Goal: Task Accomplishment & Management: Use online tool/utility

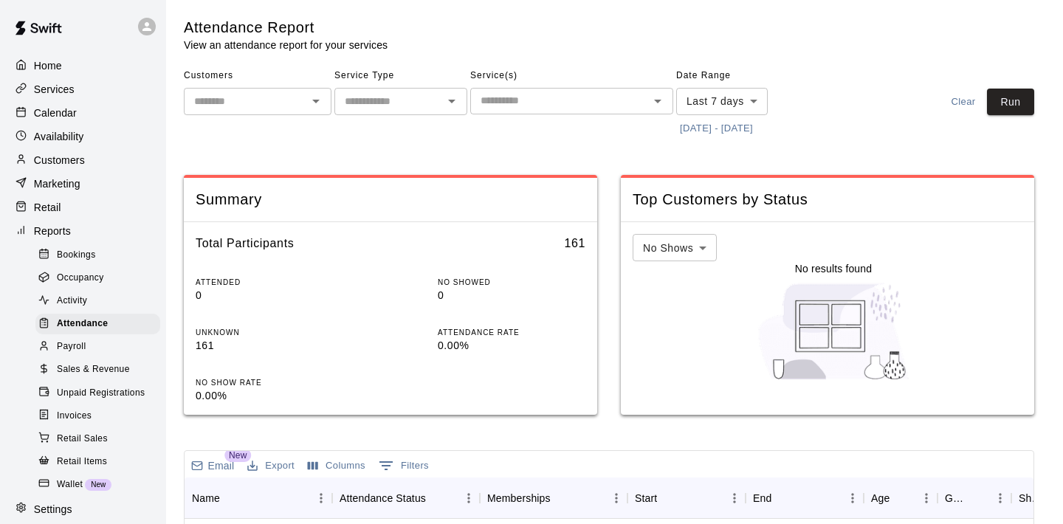
click at [721, 2] on main "Attendance Report View an attendance report for your services Customers ​ Servi…" at bounding box center [614, 486] width 897 height 973
click at [695, 129] on button "[DATE] - [DATE]" at bounding box center [716, 128] width 80 height 23
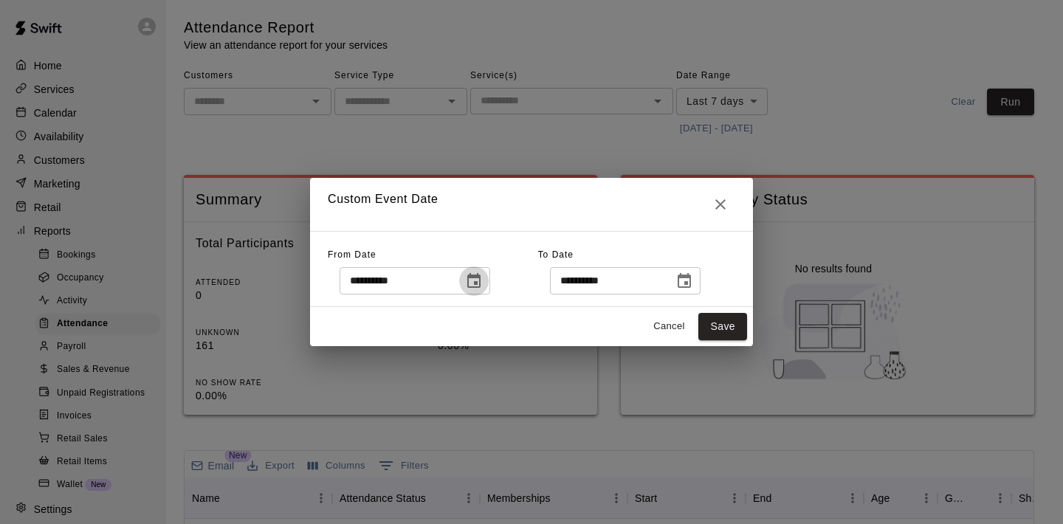
click at [481, 287] on icon "Choose date, selected date is Sep 10, 2025" at bounding box center [473, 280] width 13 height 15
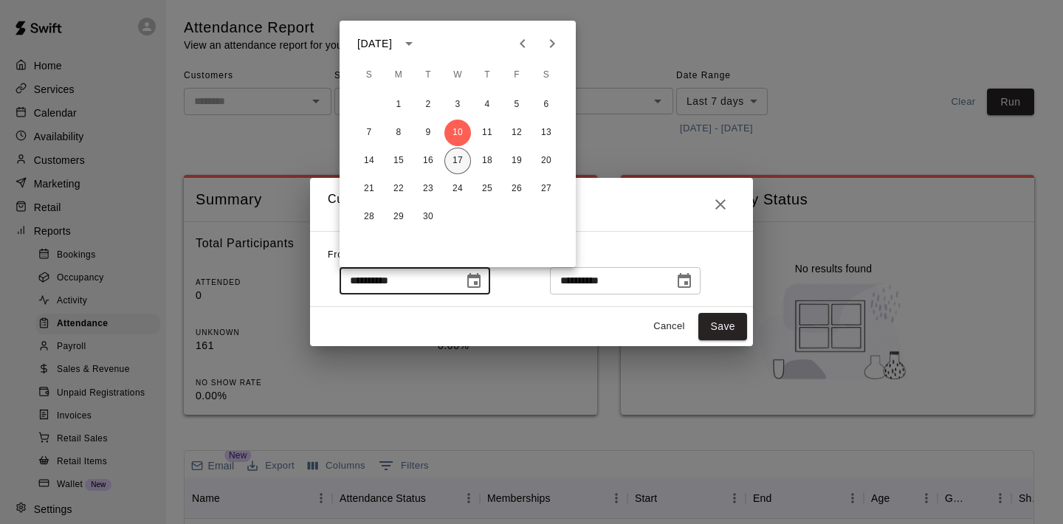
click at [455, 155] on button "17" at bounding box center [458, 161] width 27 height 27
type input "**********"
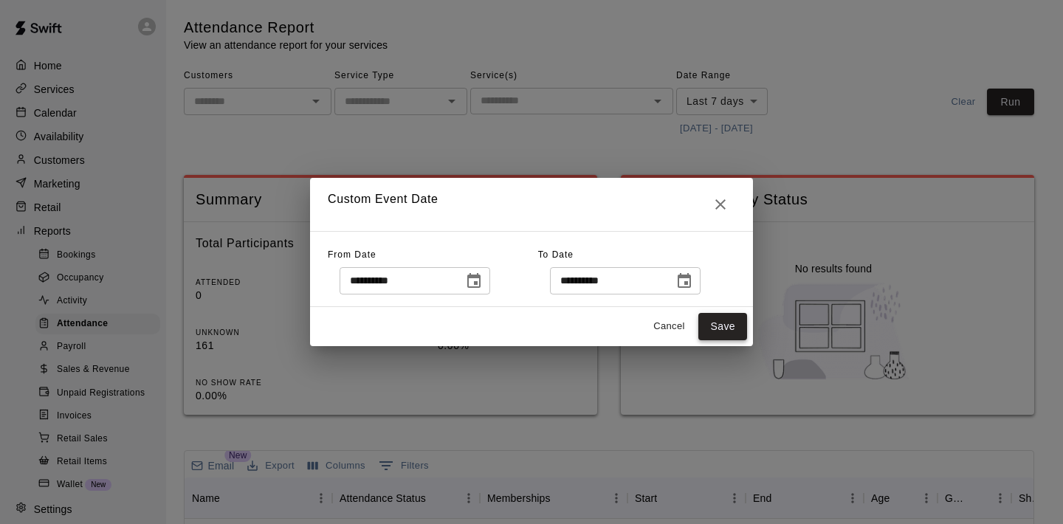
click at [731, 323] on button "Save" at bounding box center [723, 326] width 49 height 27
type input "******"
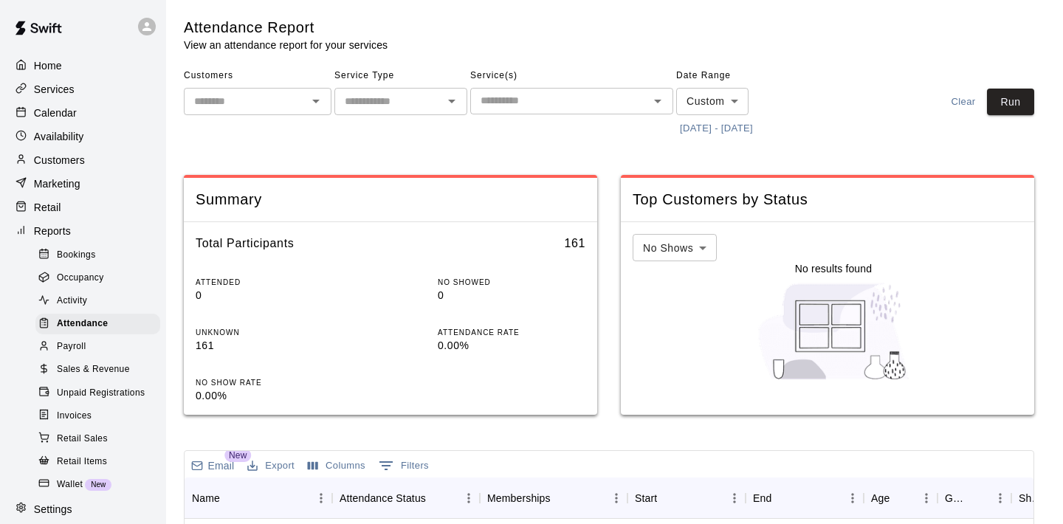
click at [616, 100] on input "text" at bounding box center [560, 101] width 170 height 18
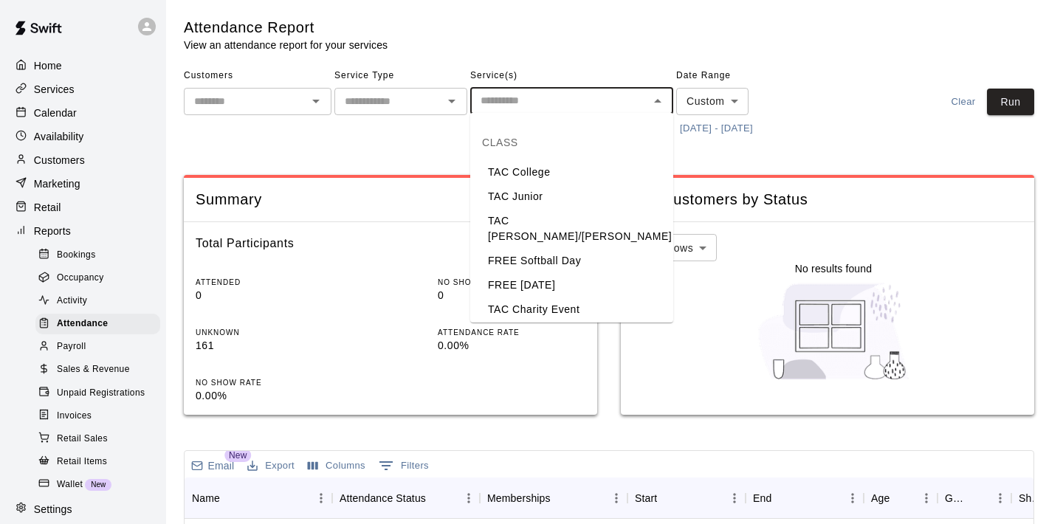
scroll to position [123, 0]
click at [526, 323] on li "TAC [PERSON_NAME]/[PERSON_NAME]" at bounding box center [571, 343] width 203 height 40
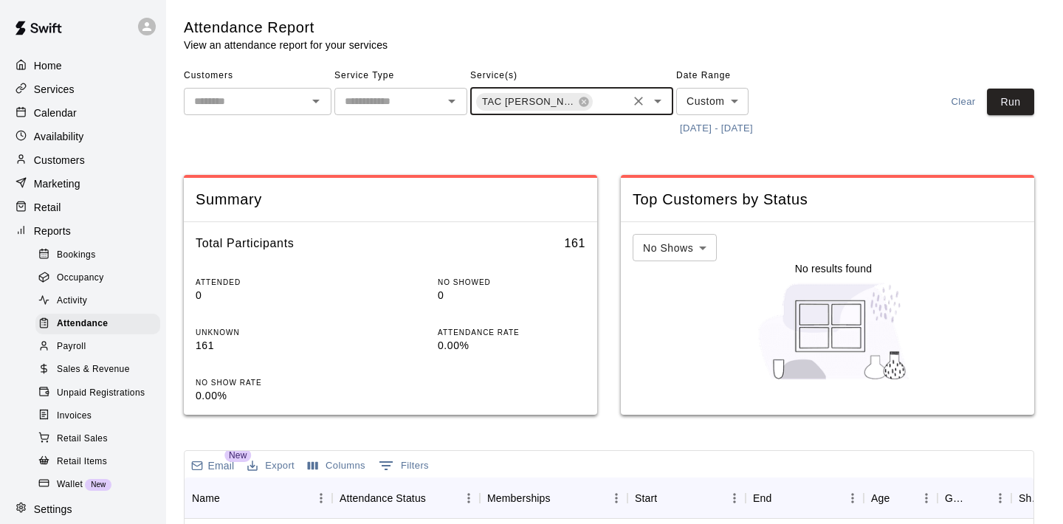
click at [662, 106] on icon "Open" at bounding box center [658, 101] width 18 height 18
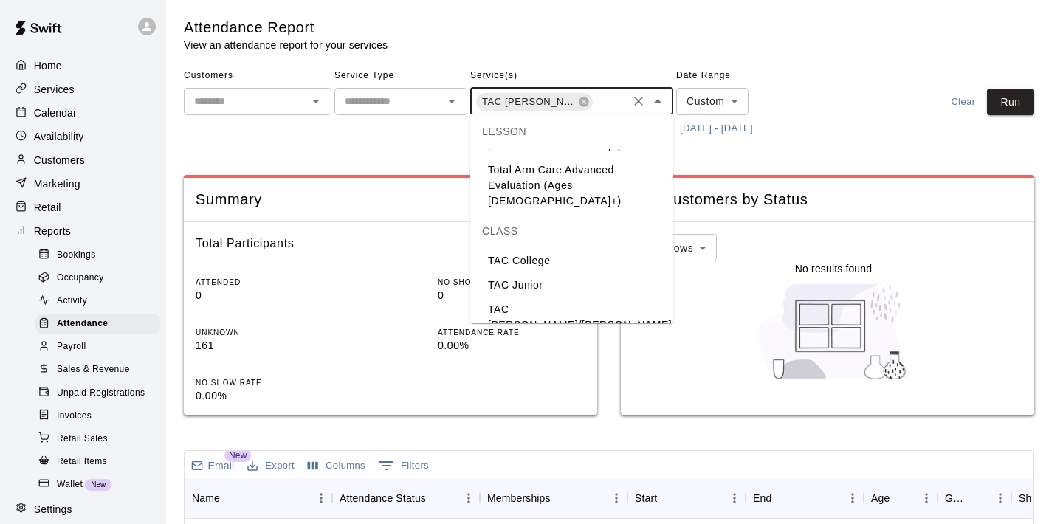
scroll to position [52, 0]
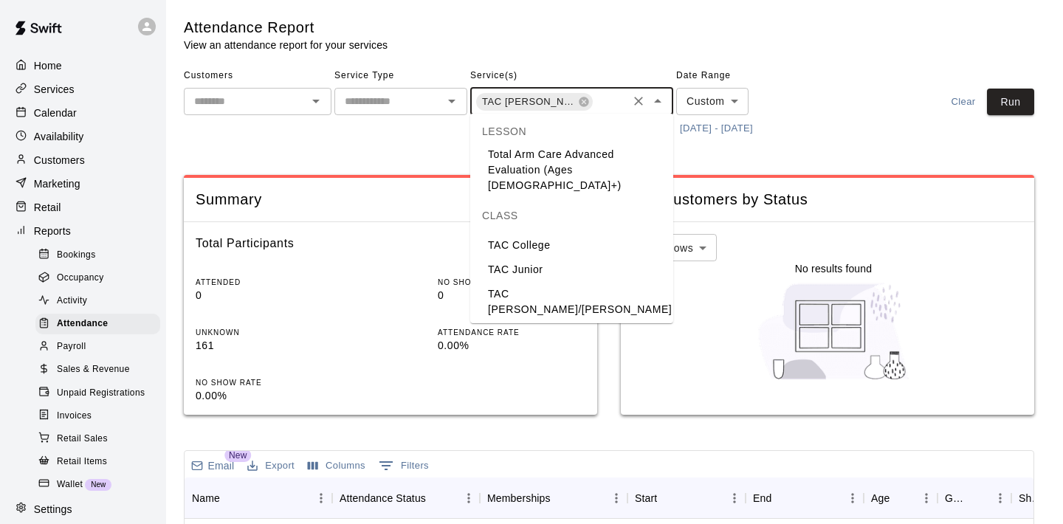
click at [569, 282] on li "TAC [PERSON_NAME]/[PERSON_NAME]" at bounding box center [571, 302] width 203 height 40
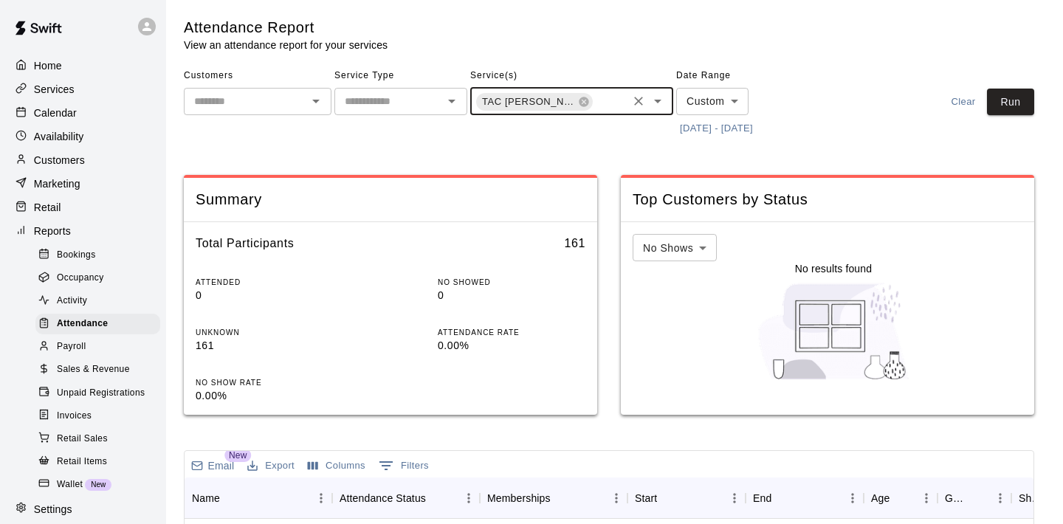
scroll to position [0, 69]
click at [1027, 95] on button "Run" at bounding box center [1010, 102] width 47 height 27
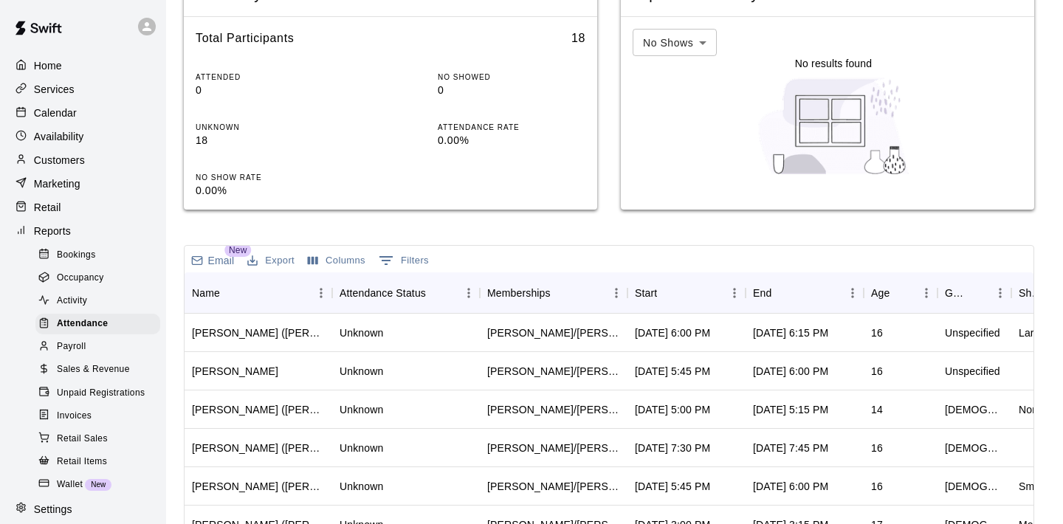
scroll to position [207, 0]
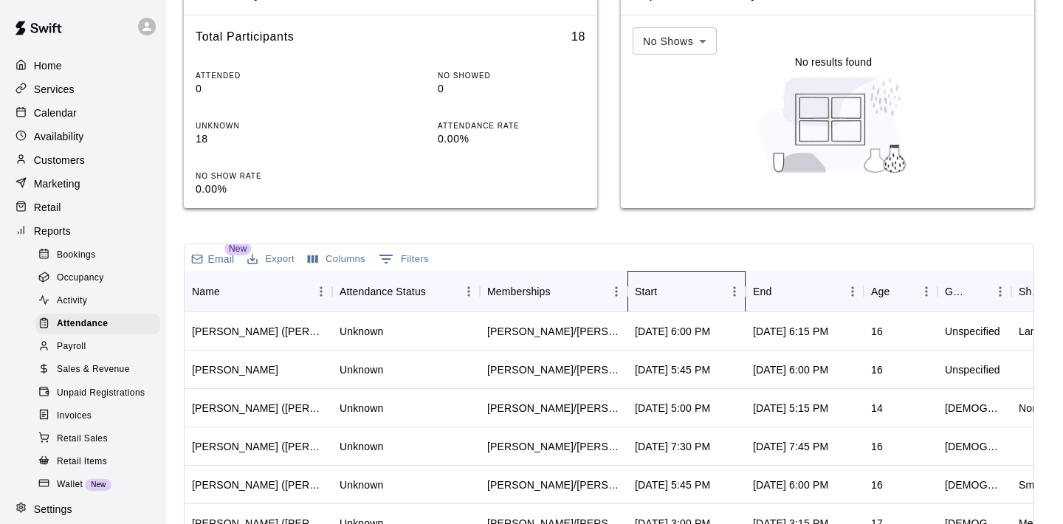
click at [691, 286] on div "Start" at bounding box center [679, 291] width 89 height 41
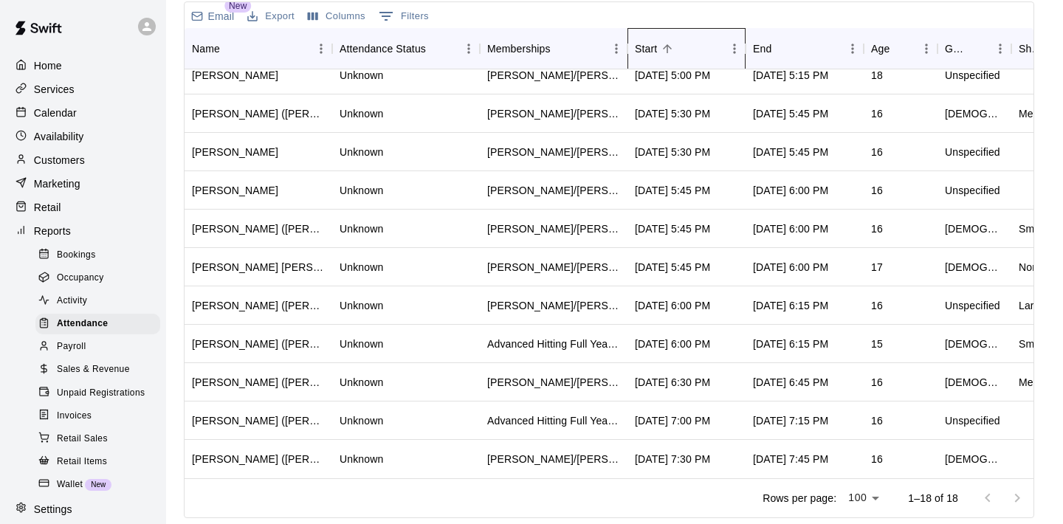
scroll to position [448, 0]
